Goal: Task Accomplishment & Management: Complete application form

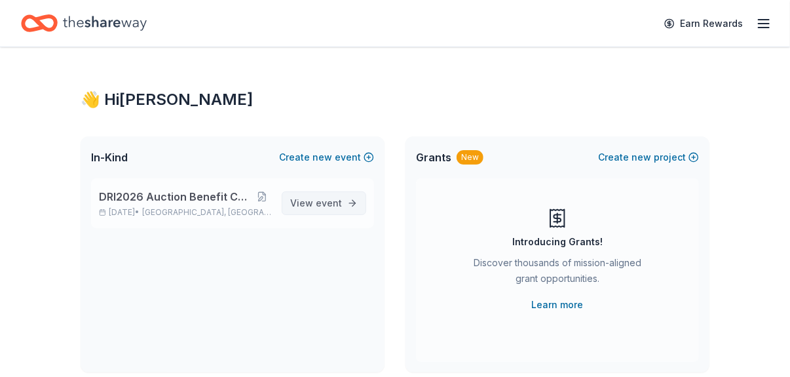
click at [316, 158] on span "View event" at bounding box center [316, 203] width 52 height 16
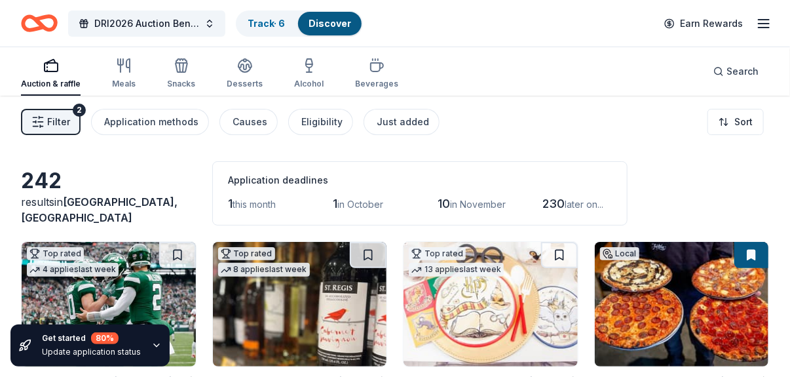
click at [50, 119] on span "Filter" at bounding box center [58, 122] width 23 height 16
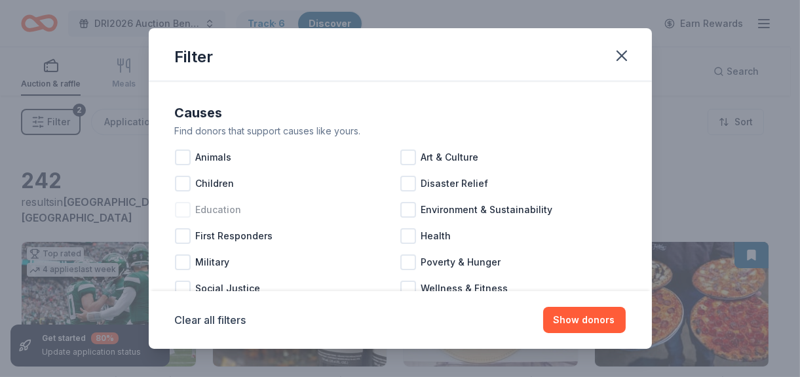
click at [175, 158] on div at bounding box center [183, 210] width 16 height 16
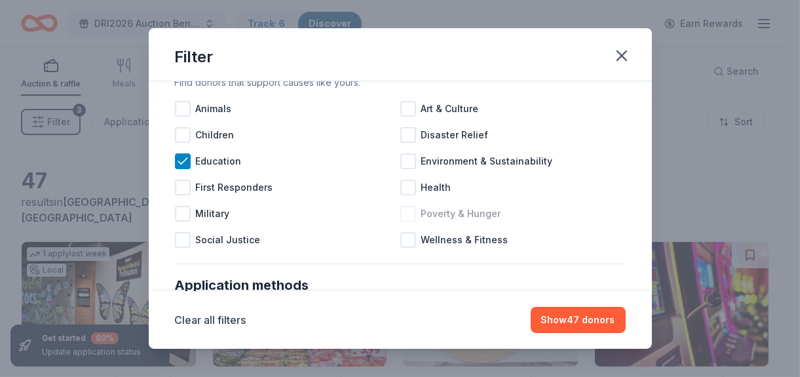
scroll to position [65, 0]
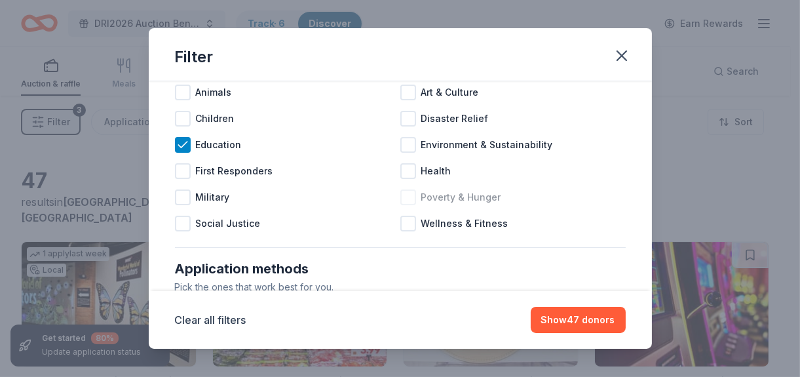
click at [386, 158] on div at bounding box center [408, 197] width 16 height 16
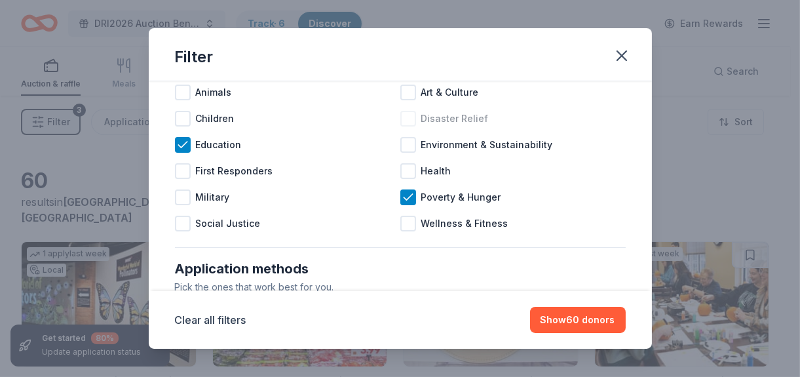
click at [386, 119] on div at bounding box center [408, 119] width 16 height 16
click at [188, 90] on div at bounding box center [183, 93] width 16 height 16
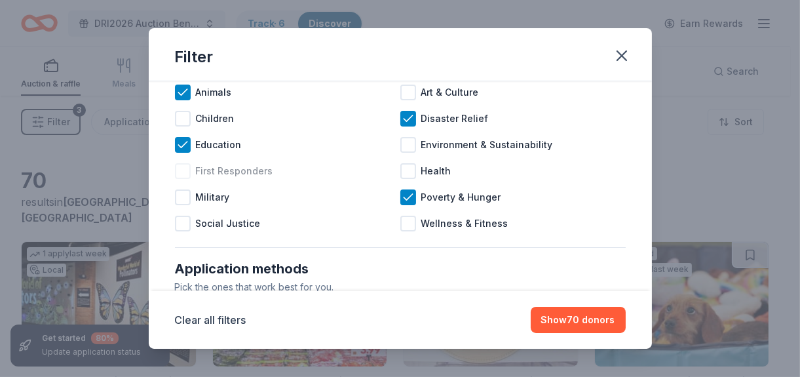
click at [182, 158] on div at bounding box center [183, 171] width 16 height 16
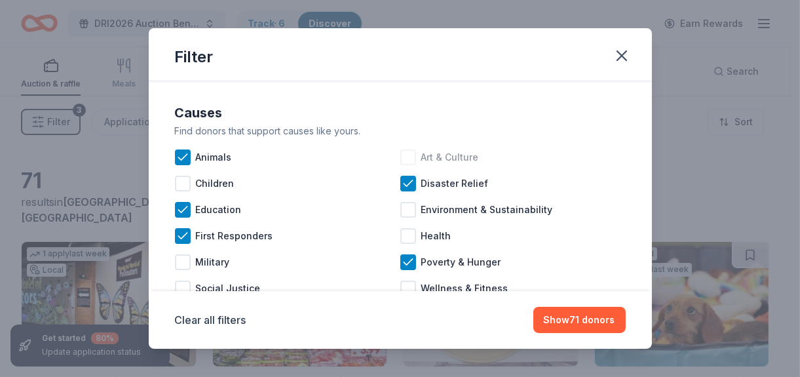
click at [386, 155] on div "Art & Culture" at bounding box center [512, 157] width 225 height 26
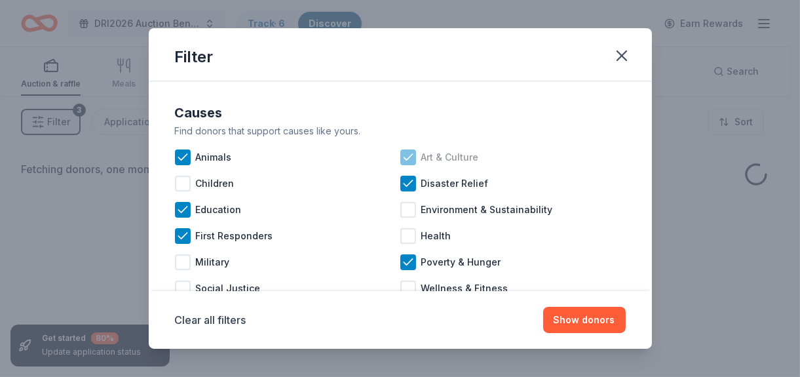
click at [386, 158] on icon at bounding box center [408, 157] width 13 height 13
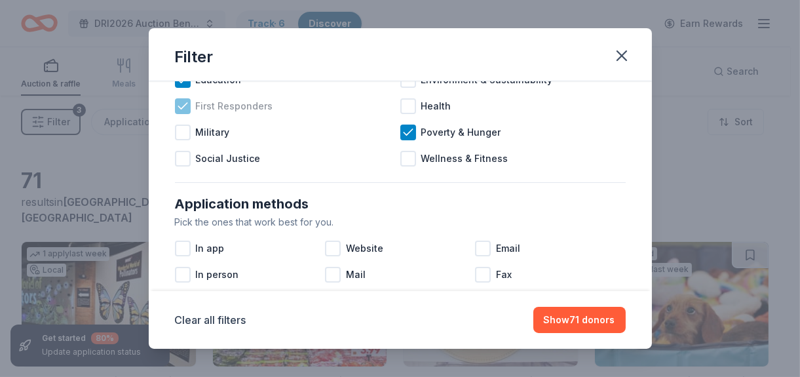
scroll to position [131, 0]
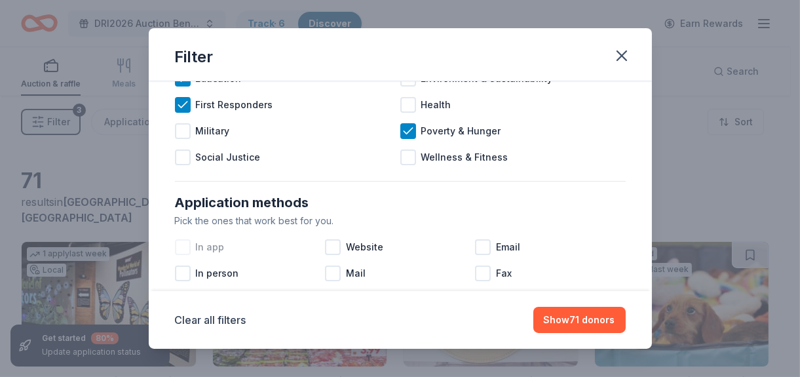
click at [181, 158] on div at bounding box center [183, 247] width 16 height 16
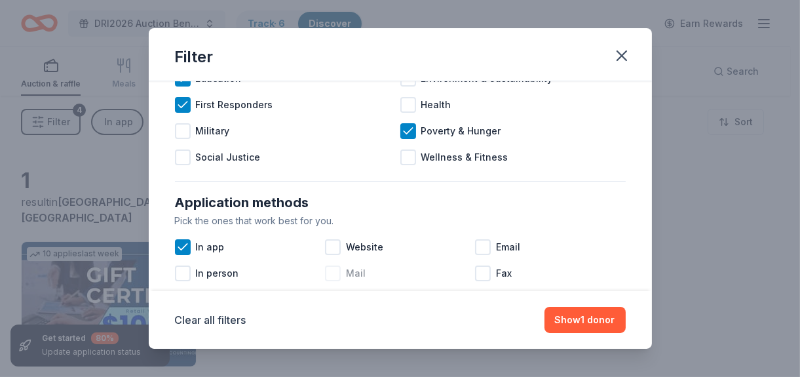
click at [334, 158] on div at bounding box center [333, 273] width 16 height 16
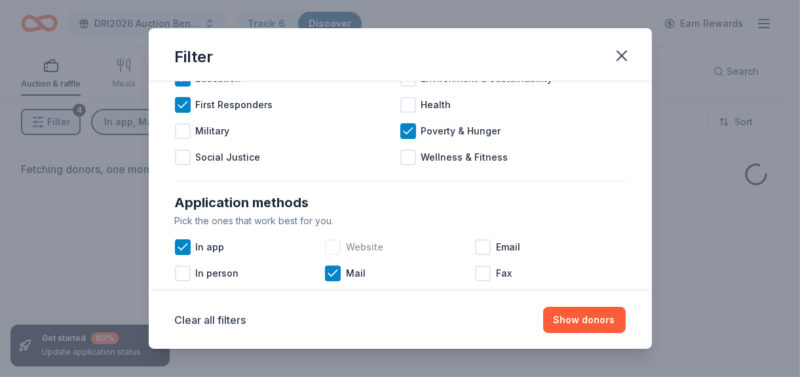
click at [331, 158] on div at bounding box center [333, 247] width 16 height 16
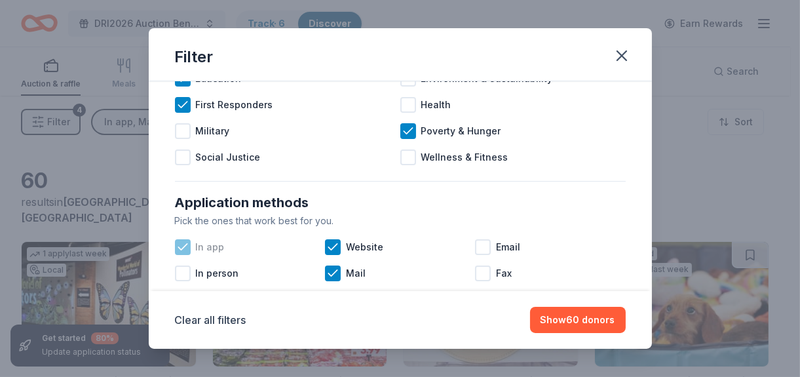
click at [179, 158] on icon at bounding box center [182, 247] width 9 height 6
click at [386, 158] on div at bounding box center [483, 247] width 16 height 16
click at [184, 158] on div at bounding box center [183, 273] width 16 height 16
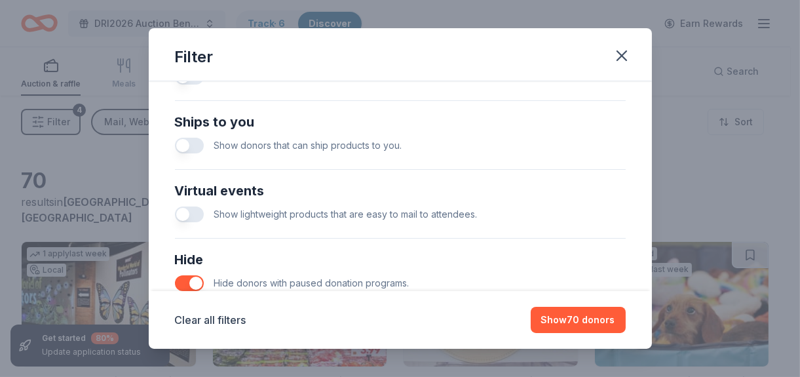
scroll to position [652, 0]
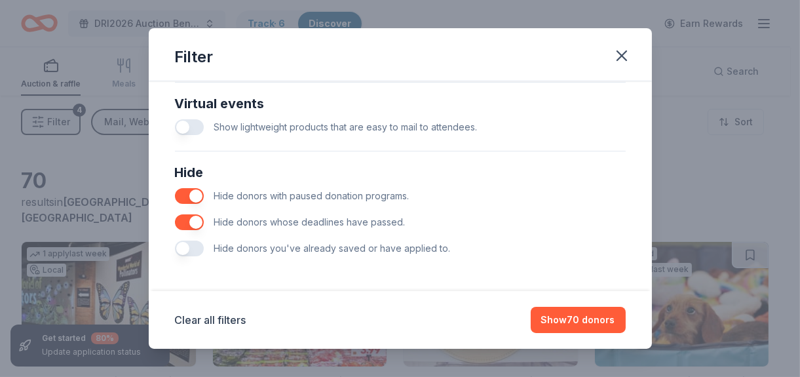
click at [193, 158] on button "button" at bounding box center [189, 248] width 29 height 16
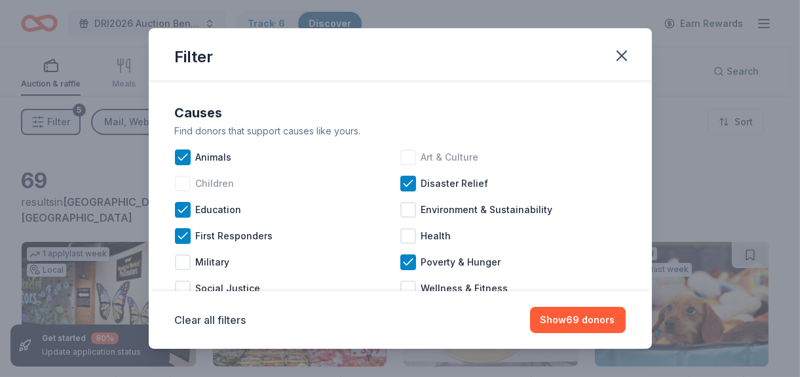
click at [188, 158] on div at bounding box center [183, 184] width 16 height 16
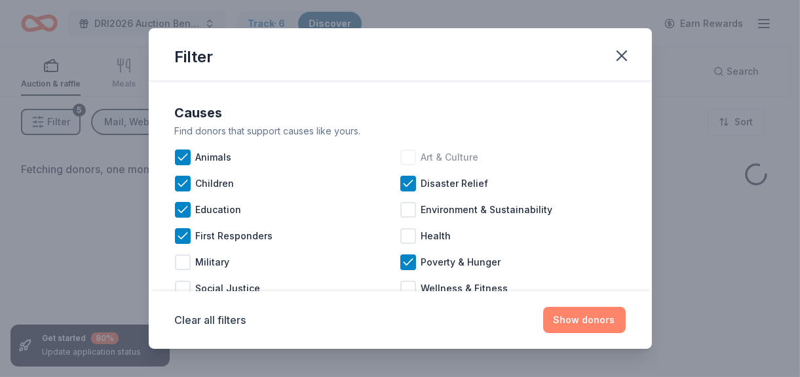
click at [386, 158] on button "Show donors" at bounding box center [584, 320] width 83 height 26
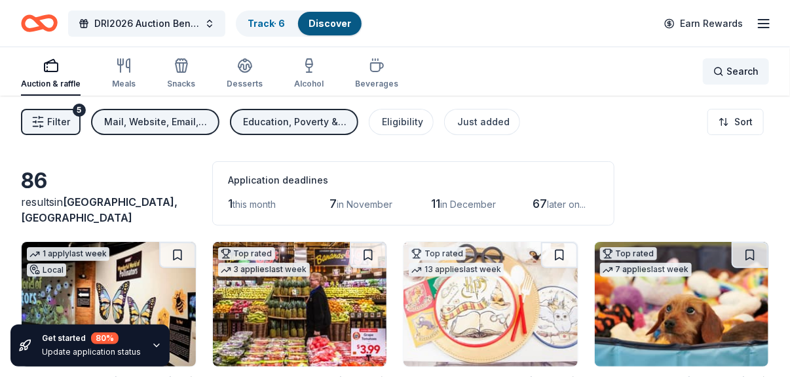
click at [386, 69] on div "Search" at bounding box center [735, 72] width 45 height 16
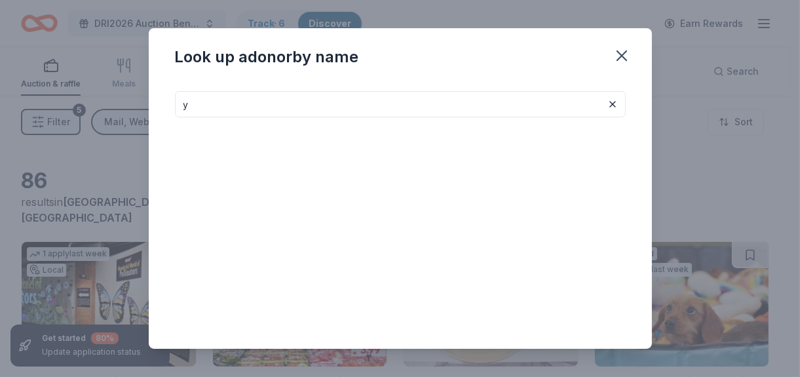
type input "y"
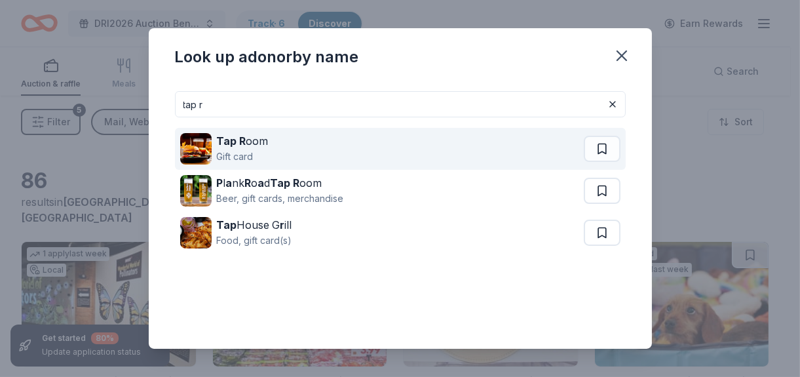
type input "tap r"
click at [231, 143] on strong "Tap R" at bounding box center [231, 140] width 29 height 13
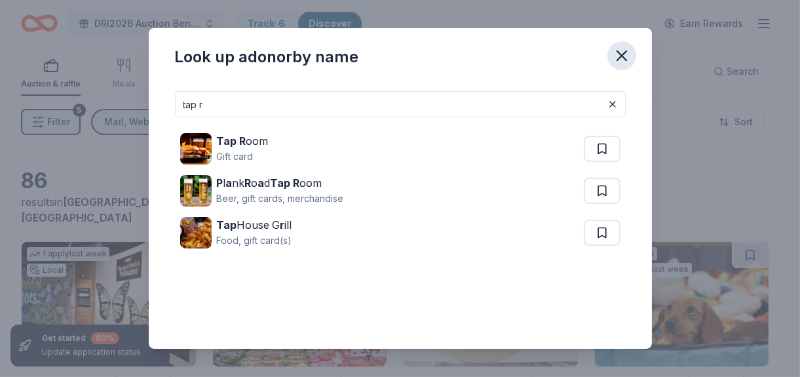
click at [386, 54] on icon "button" at bounding box center [621, 56] width 18 height 18
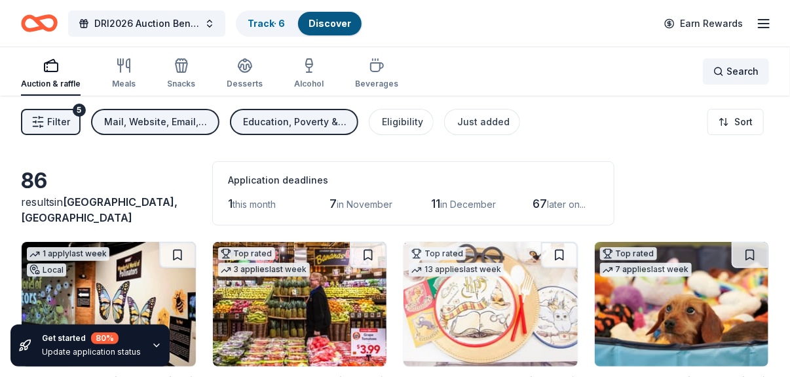
click at [386, 73] on div "Search" at bounding box center [735, 72] width 45 height 16
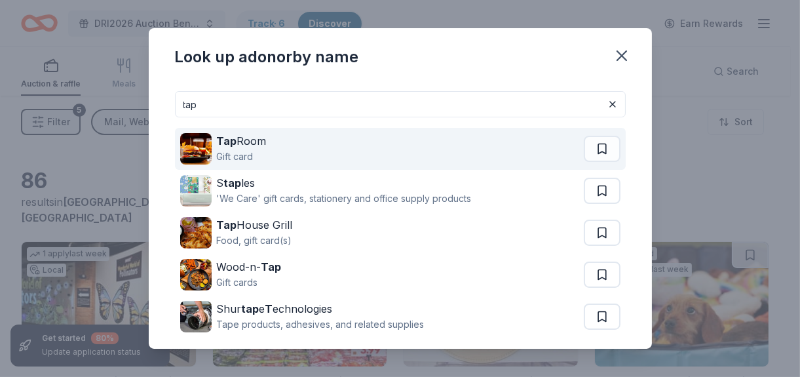
type input "tap"
click at [189, 134] on img at bounding box center [195, 148] width 31 height 31
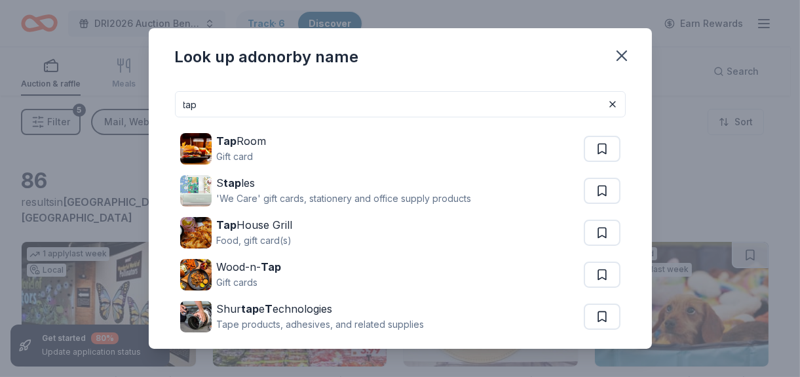
click at [107, 158] on div "Look up a donor by name tap Tap Room Gift card S tap les 'We Care' gift cards, …" at bounding box center [400, 188] width 800 height 377
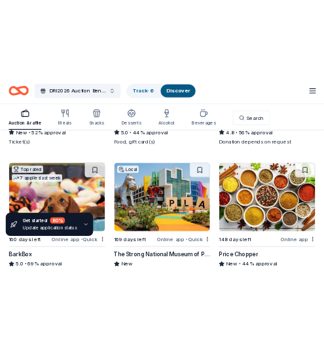
scroll to position [368, 0]
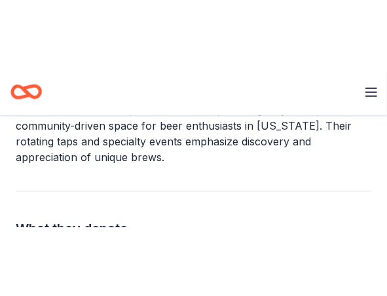
scroll to position [327, 0]
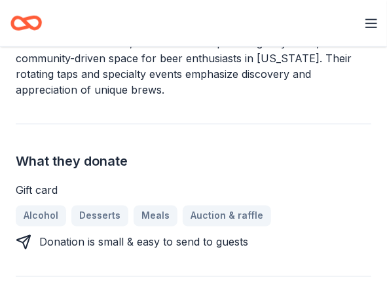
scroll to position [0, 0]
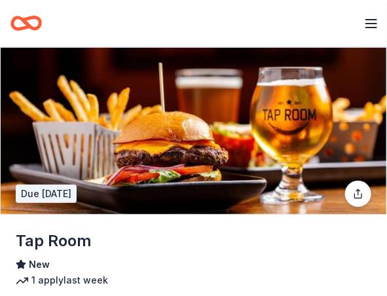
click at [69, 158] on h1 "Tap Room" at bounding box center [54, 241] width 76 height 21
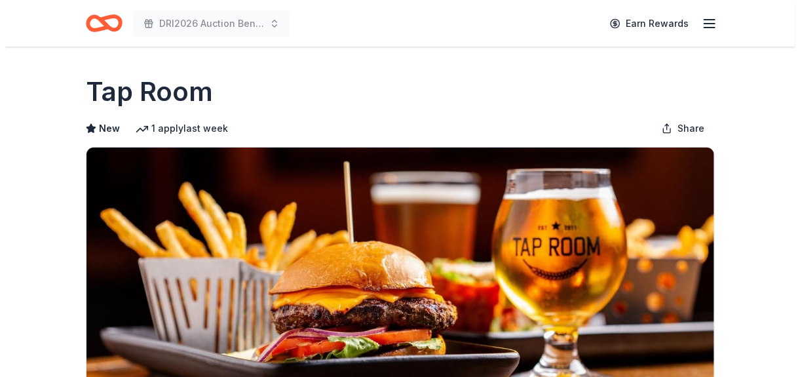
scroll to position [262, 0]
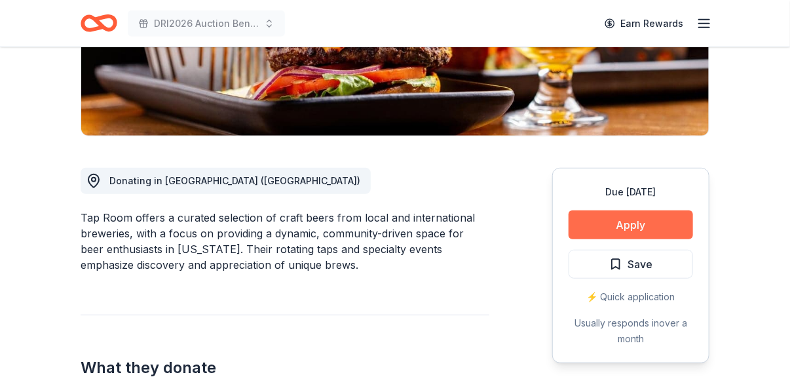
click at [386, 158] on button "Apply" at bounding box center [631, 224] width 124 height 29
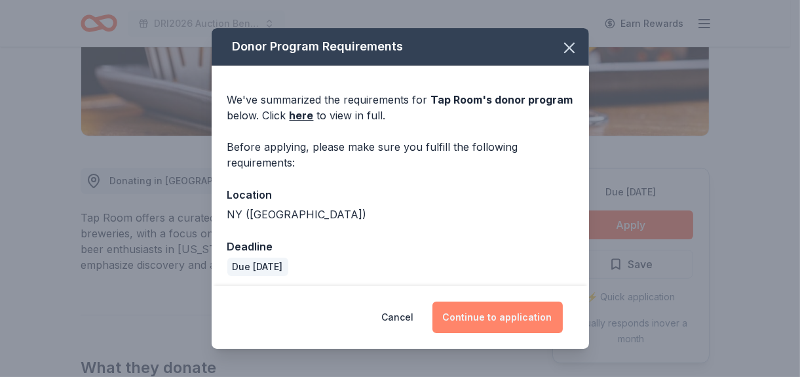
click at [386, 158] on button "Continue to application" at bounding box center [497, 316] width 130 height 31
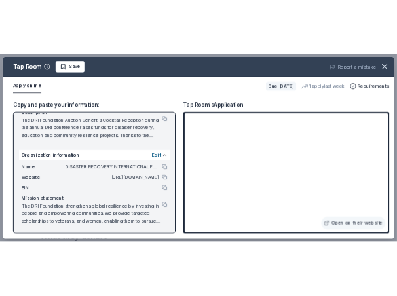
scroll to position [0, 0]
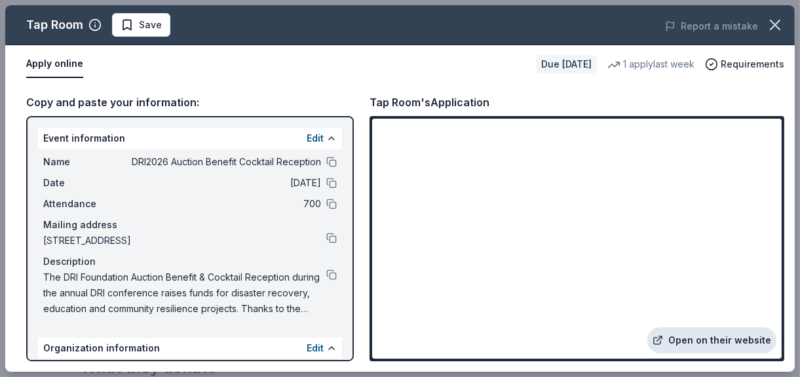
click at [386, 158] on link "Open on their website" at bounding box center [711, 340] width 129 height 26
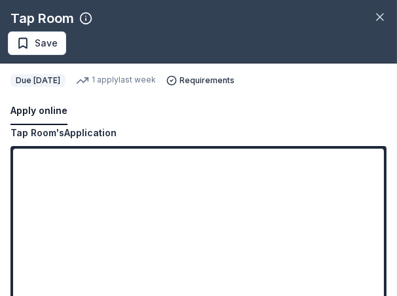
click at [46, 110] on button "Apply online" at bounding box center [38, 112] width 57 height 28
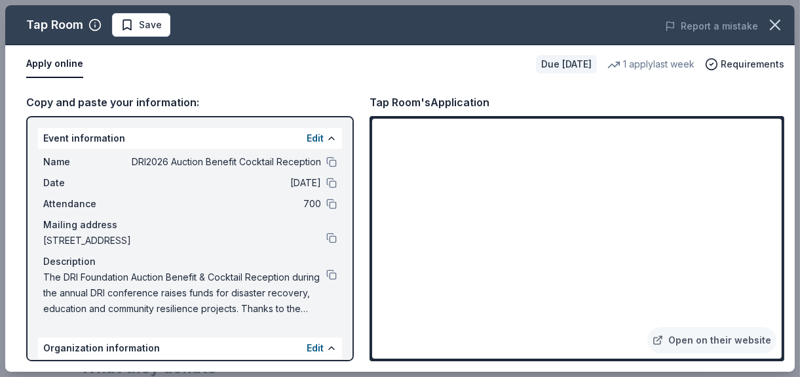
click at [71, 69] on button "Apply online" at bounding box center [54, 64] width 57 height 28
click at [71, 64] on button "Apply online" at bounding box center [54, 64] width 57 height 28
click at [386, 158] on link "Open on their website" at bounding box center [711, 340] width 129 height 26
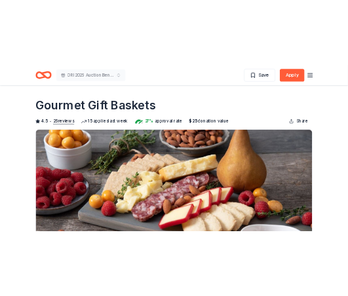
scroll to position [197, 0]
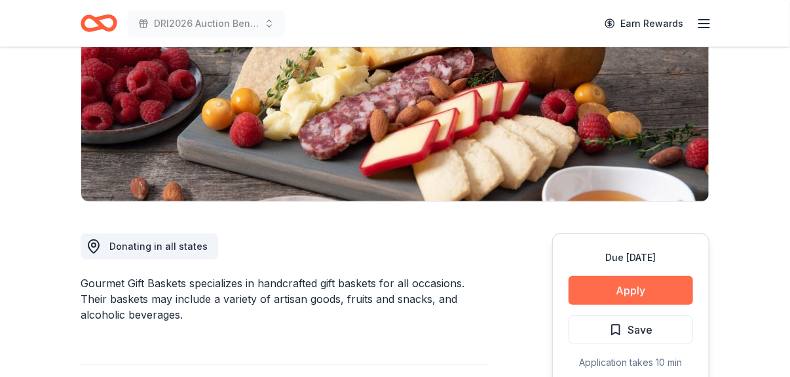
click at [337, 288] on button "Apply" at bounding box center [631, 290] width 124 height 29
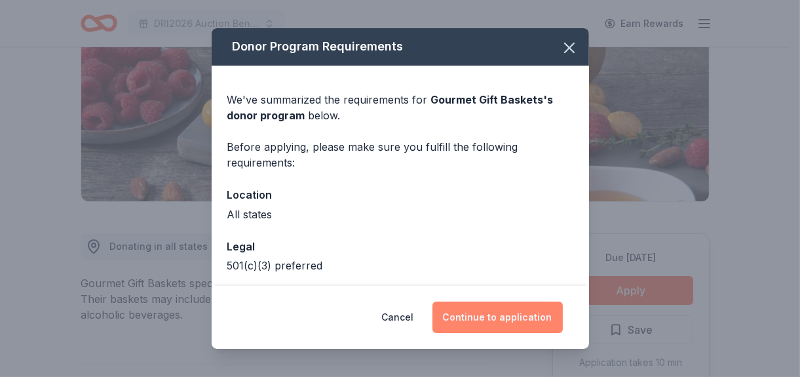
click at [337, 295] on button "Continue to application" at bounding box center [497, 316] width 130 height 31
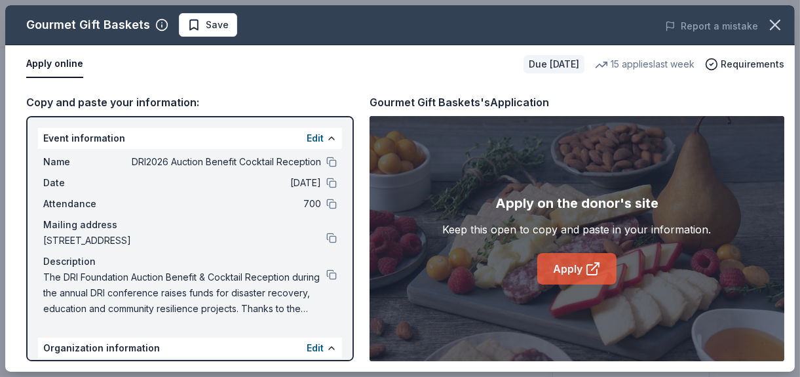
click at [337, 269] on icon at bounding box center [593, 269] width 16 height 16
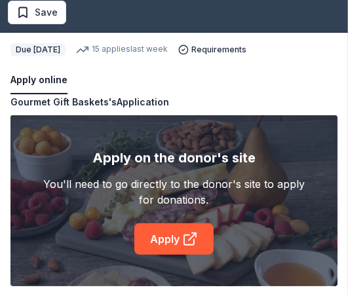
scroll to position [0, 0]
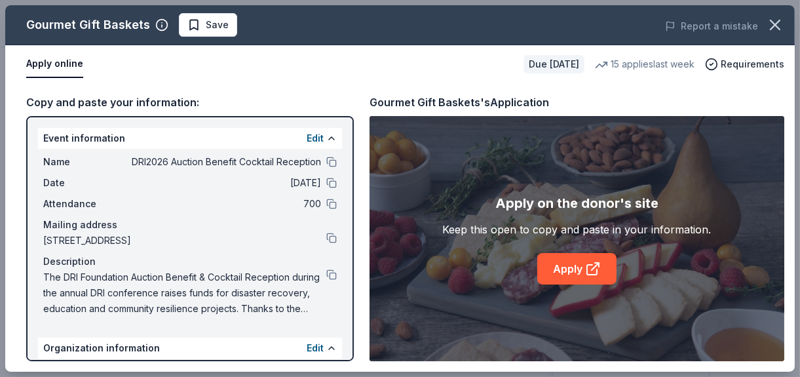
click at [337, 116] on div "Apply on the donor's site Keep this open to copy and paste in your information.…" at bounding box center [576, 238] width 415 height 245
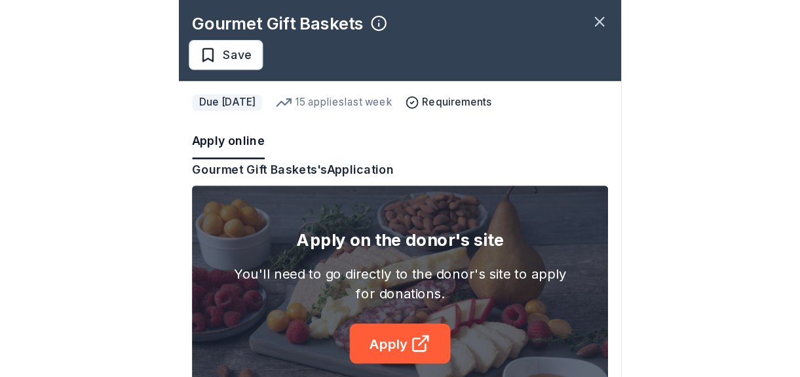
scroll to position [31, 0]
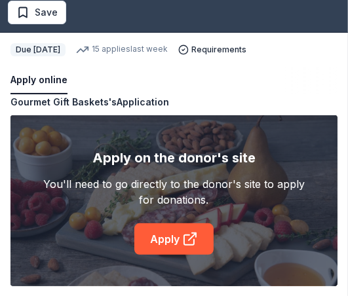
click at [239, 191] on div "You'll need to go directly to the donor's site to apply for donations." at bounding box center [173, 191] width 261 height 31
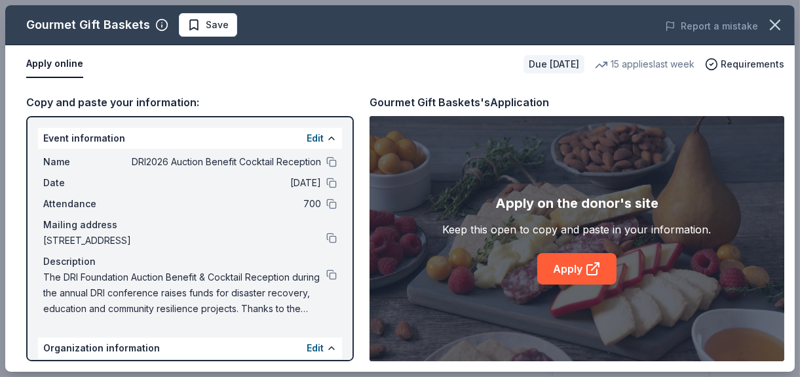
scroll to position [65, 0]
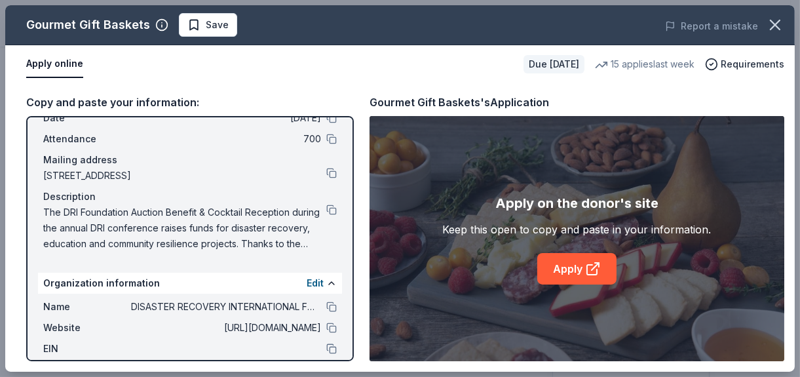
drag, startPoint x: 128, startPoint y: 303, endPoint x: 310, endPoint y: 309, distance: 182.8
click at [326, 295] on div "Name DISASTER RECOVERY INTERNATIONAL FOUNDATION INC" at bounding box center [189, 307] width 293 height 16
click at [326, 295] on button at bounding box center [331, 306] width 10 height 10
drag, startPoint x: 242, startPoint y: 173, endPoint x: 85, endPoint y: 174, distance: 157.9
click at [85, 175] on span "2 Park Place, Suite 2B, Bronxville, NY 10708" at bounding box center [184, 176] width 283 height 16
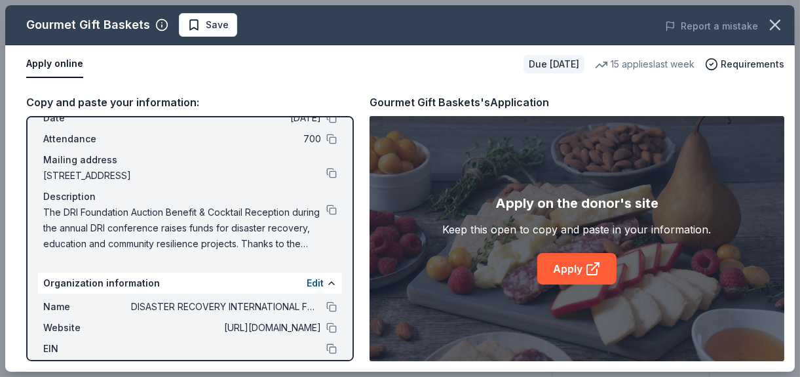
drag, startPoint x: 45, startPoint y: 174, endPoint x: 184, endPoint y: 178, distance: 139.6
click at [184, 178] on span "2 Park Place, Suite 2B, Bronxville, NY 10708" at bounding box center [184, 176] width 283 height 16
click at [326, 174] on button at bounding box center [331, 173] width 10 height 10
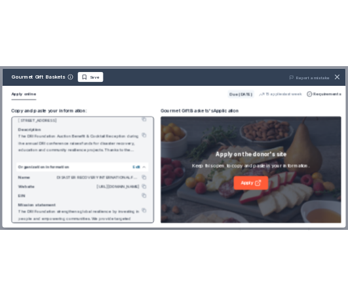
scroll to position [145, 0]
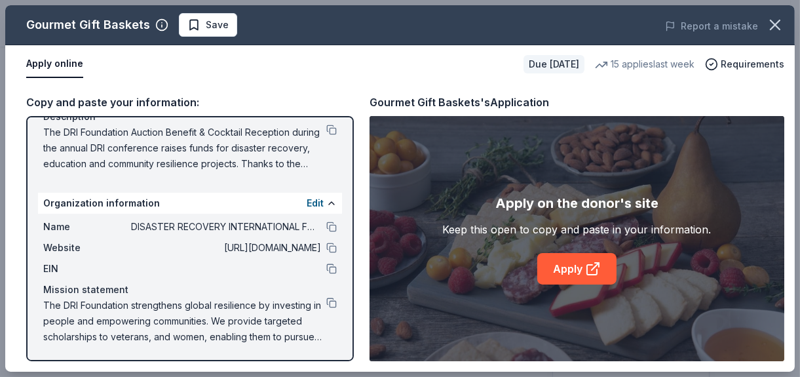
drag, startPoint x: 40, startPoint y: 302, endPoint x: 202, endPoint y: 330, distance: 164.2
click at [202, 295] on div "Name DISASTER RECOVERY INTERNATIONAL FOUNDATION INC Website http://foundation.d…" at bounding box center [190, 282] width 304 height 136
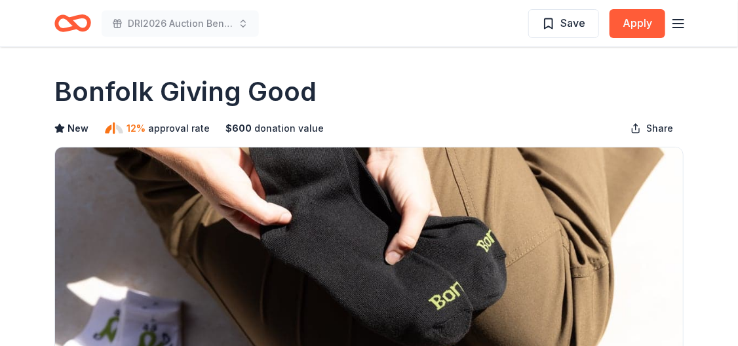
scroll to position [197, 0]
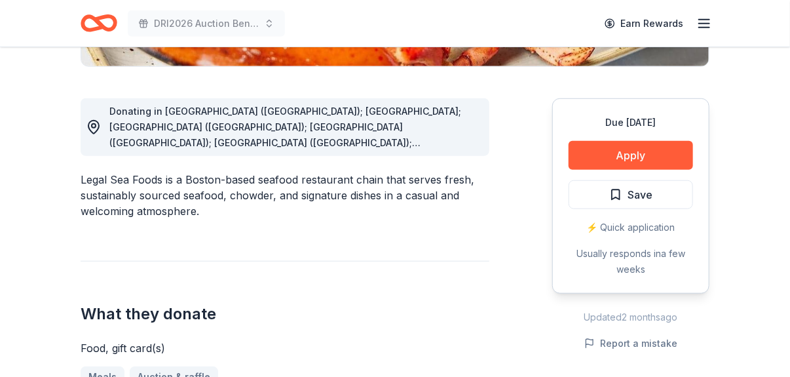
scroll to position [197, 0]
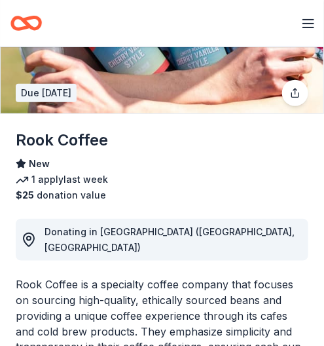
scroll to position [131, 0]
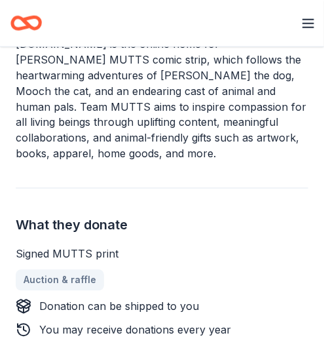
scroll to position [327, 0]
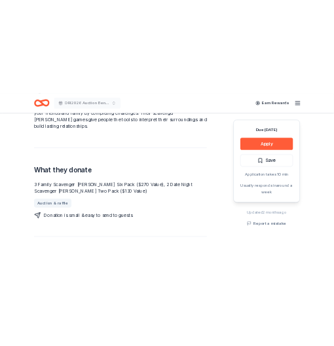
scroll to position [459, 0]
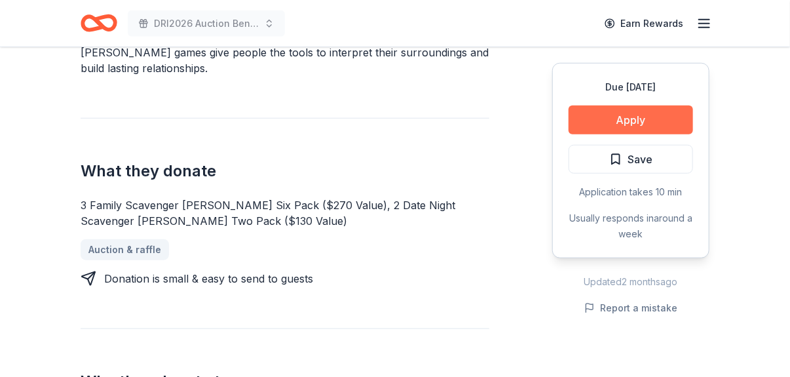
click at [324, 120] on button "Apply" at bounding box center [631, 119] width 124 height 29
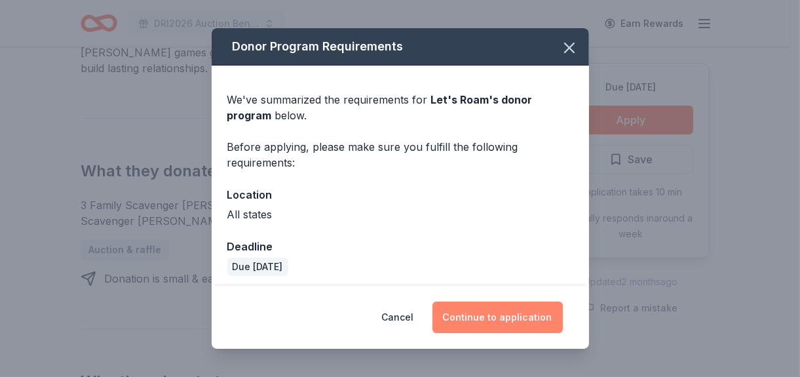
click at [324, 322] on button "Continue to application" at bounding box center [497, 316] width 130 height 31
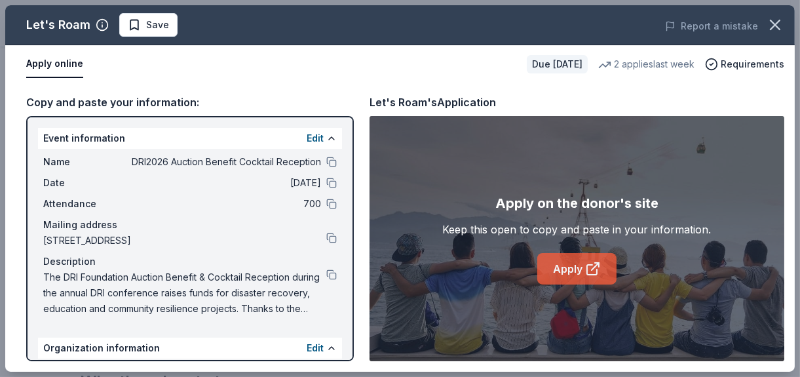
click at [324, 265] on icon at bounding box center [597, 265] width 4 height 4
